Goal: Check status: Check status

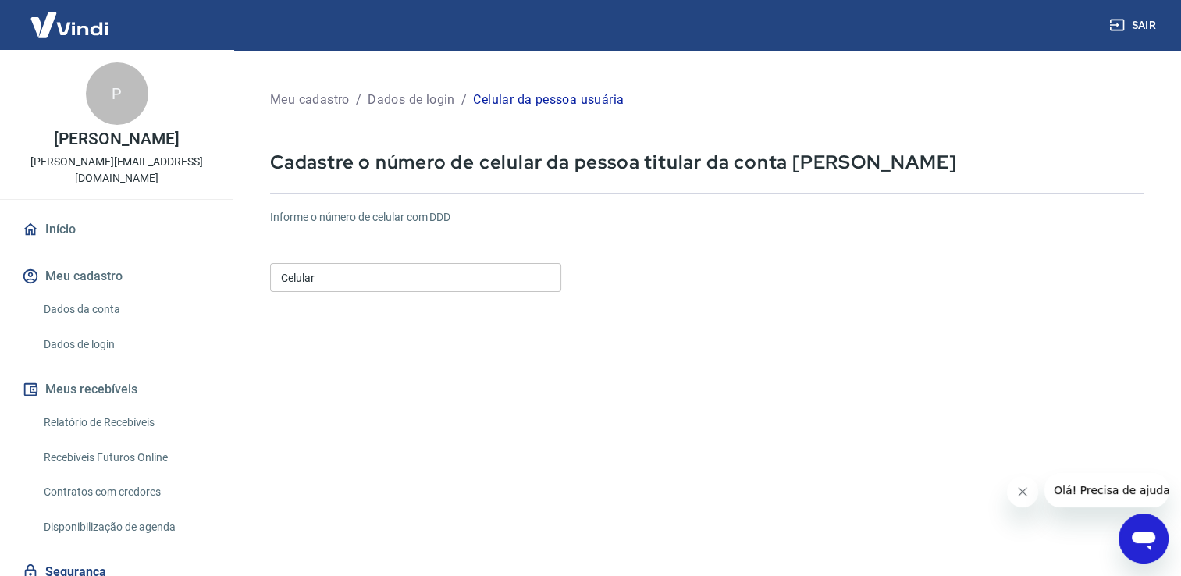
click at [96, 429] on link "Relatório de Recebíveis" at bounding box center [125, 423] width 177 height 32
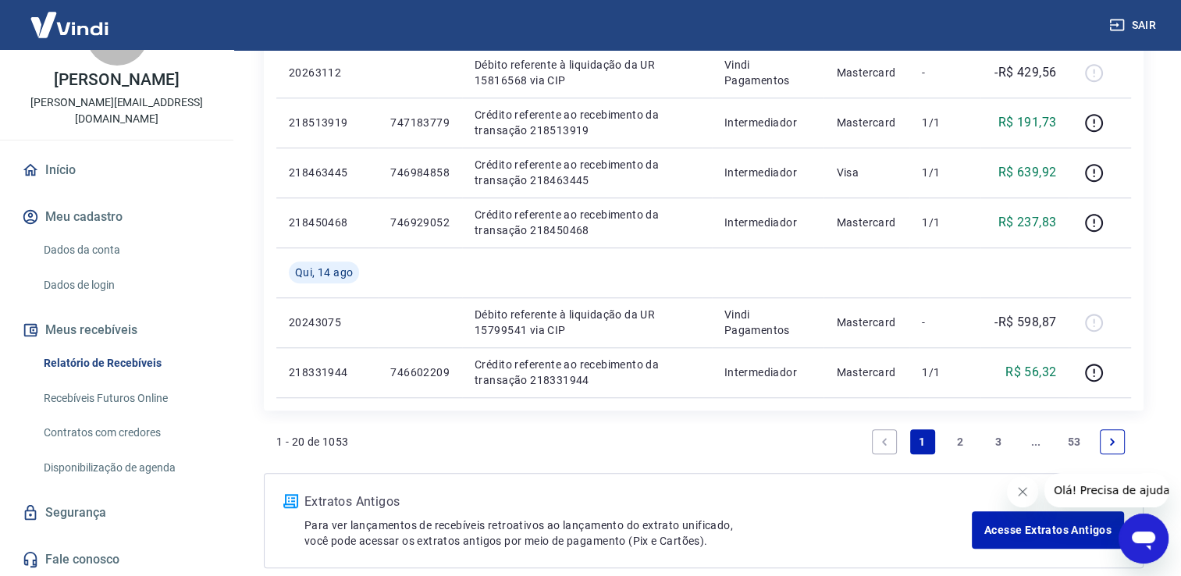
scroll to position [1247, 0]
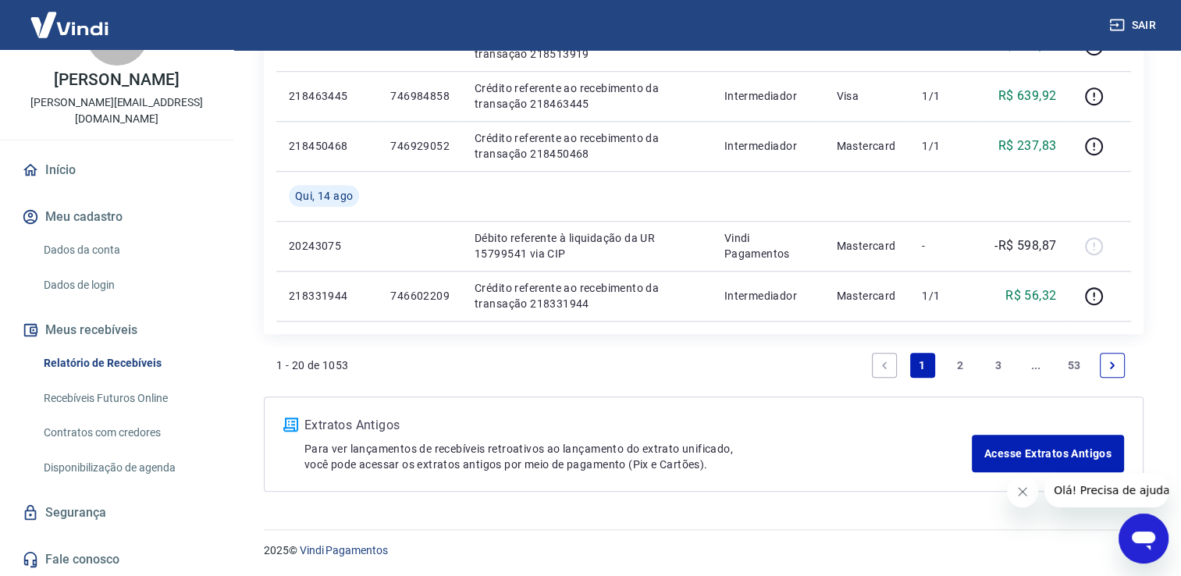
click at [957, 365] on link "2" at bounding box center [960, 365] width 25 height 25
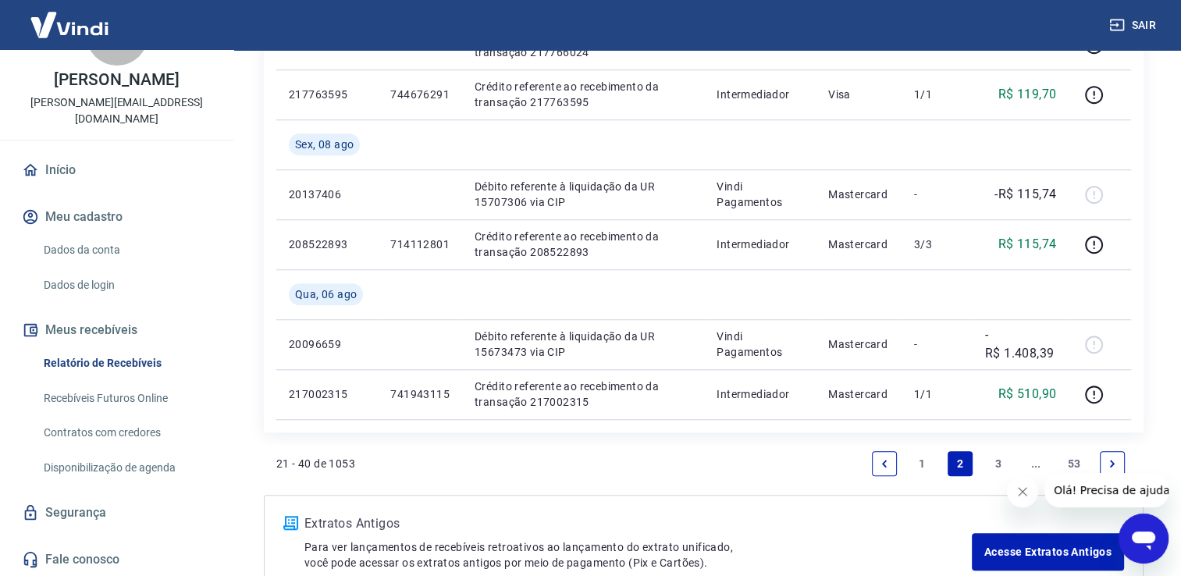
scroll to position [1327, 0]
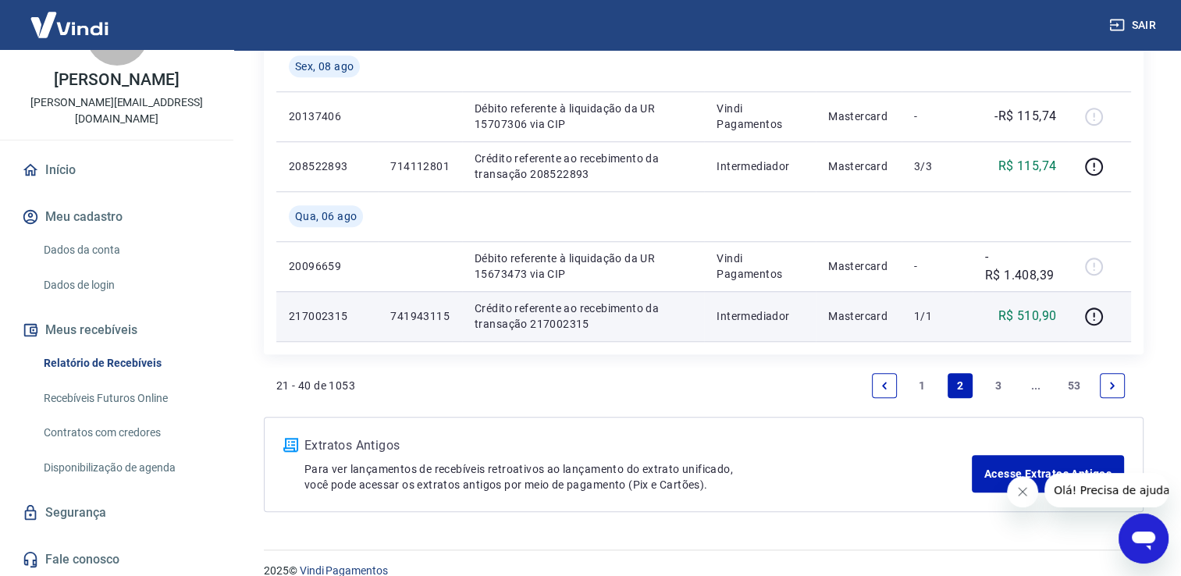
click at [553, 325] on p "Crédito referente ao recebimento da transação 217002315" at bounding box center [583, 315] width 217 height 31
drag, startPoint x: 526, startPoint y: 323, endPoint x: 585, endPoint y: 323, distance: 58.5
click at [585, 323] on p "Crédito referente ao recebimento da transação 217002315" at bounding box center [583, 315] width 217 height 31
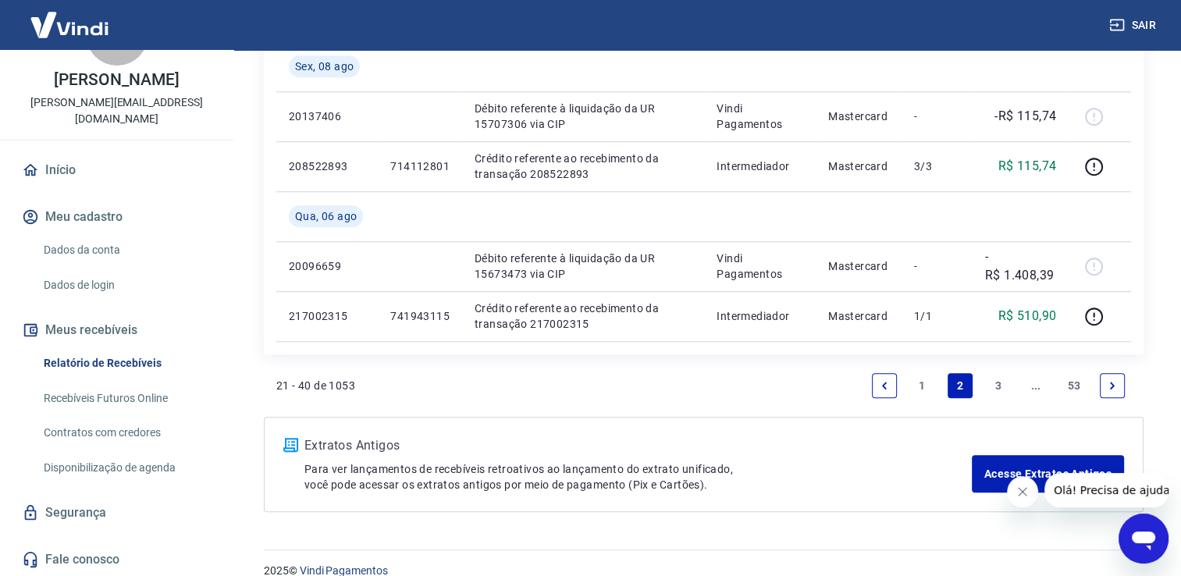
click at [998, 382] on link "3" at bounding box center [998, 385] width 25 height 25
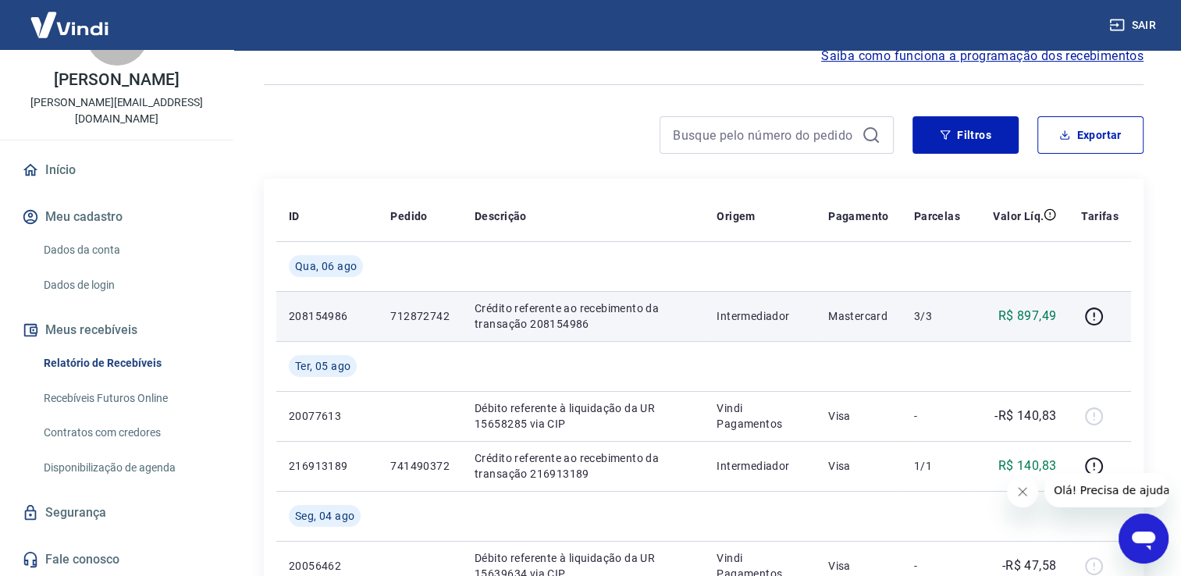
scroll to position [156, 0]
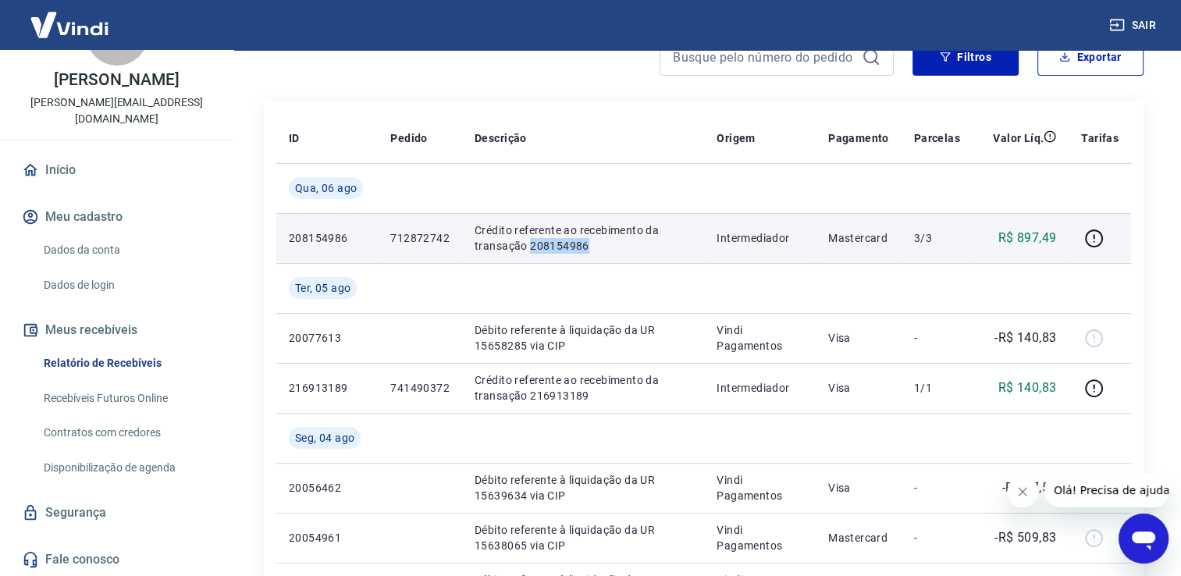
drag, startPoint x: 528, startPoint y: 246, endPoint x: 587, endPoint y: 251, distance: 59.5
click at [587, 251] on p "Crédito referente ao recebimento da transação 208154986" at bounding box center [583, 237] width 217 height 31
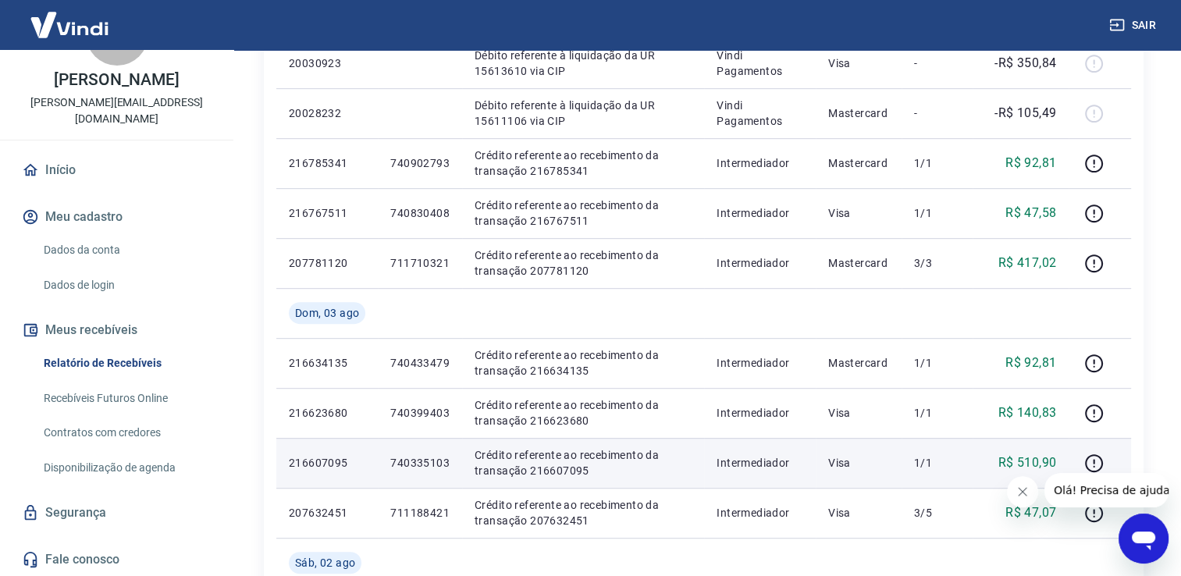
scroll to position [937, 0]
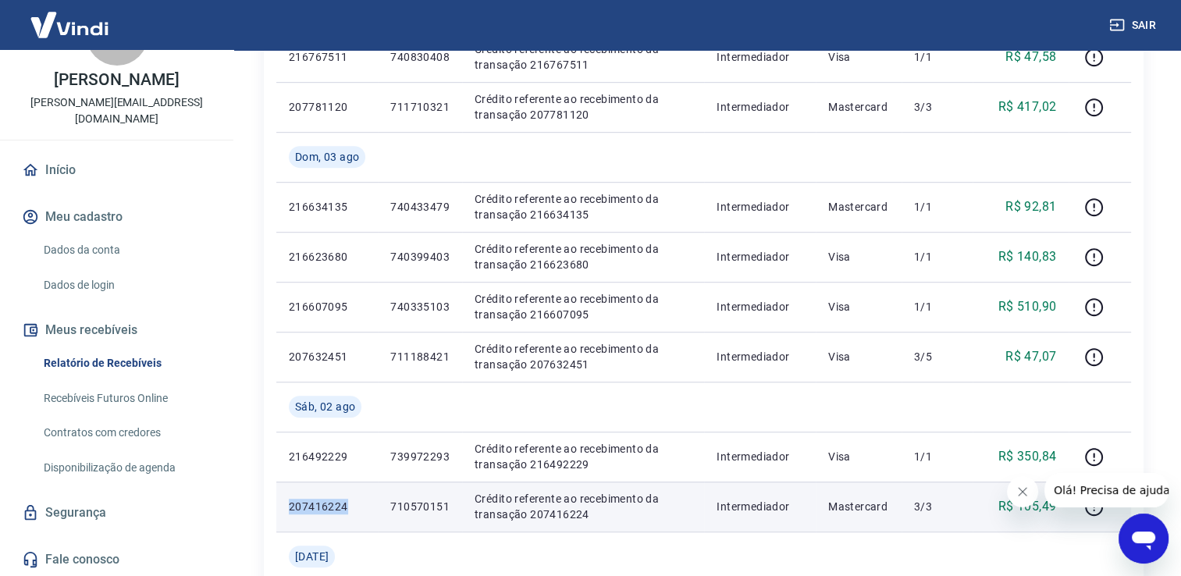
drag, startPoint x: 286, startPoint y: 504, endPoint x: 358, endPoint y: 511, distance: 72.9
click at [358, 511] on td "207416224" at bounding box center [326, 507] width 101 height 50
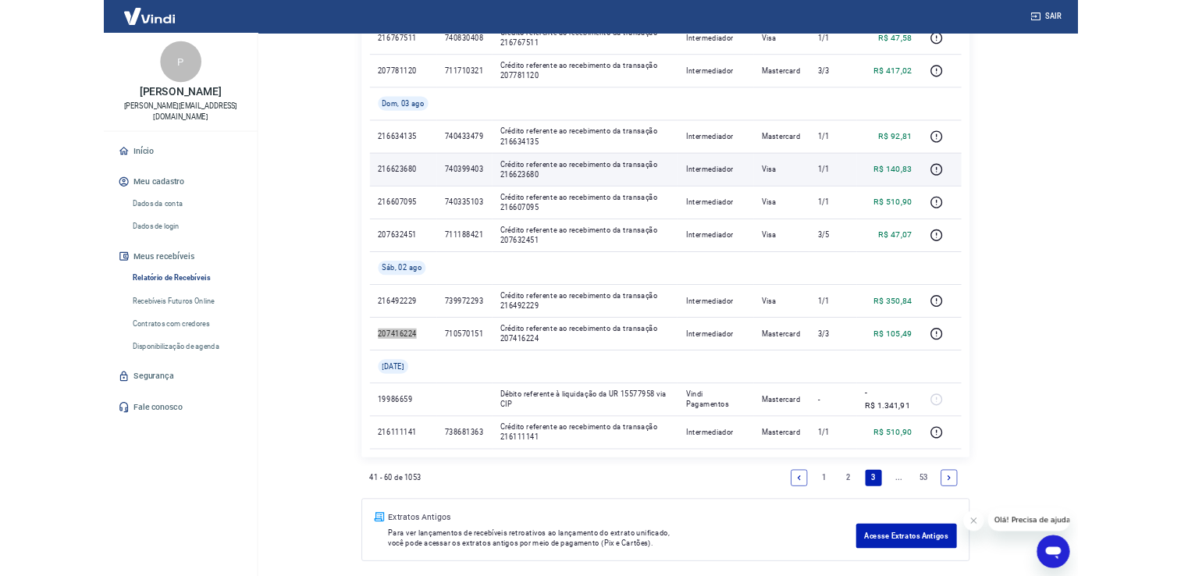
scroll to position [0, 0]
